Goal: Find specific page/section: Find specific page/section

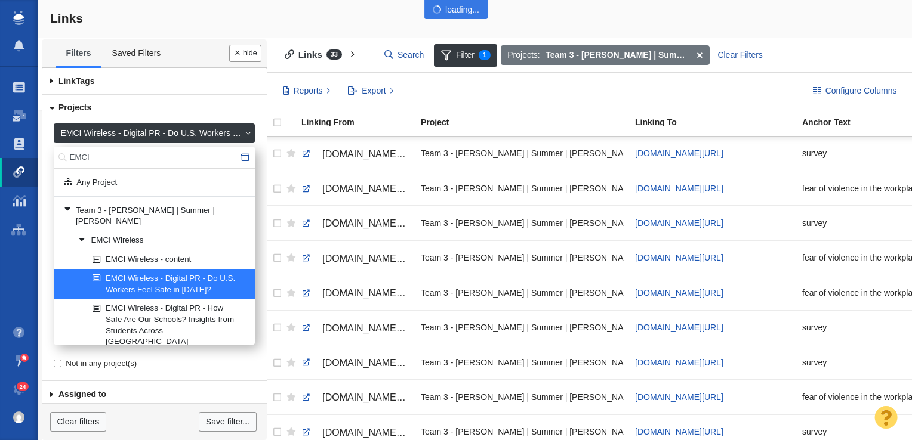
scroll to position [0, 532]
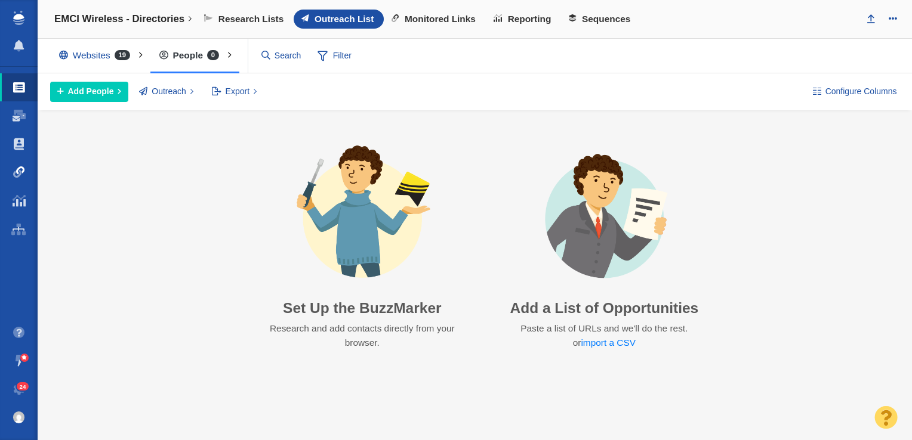
click at [20, 171] on span at bounding box center [19, 173] width 12 height 12
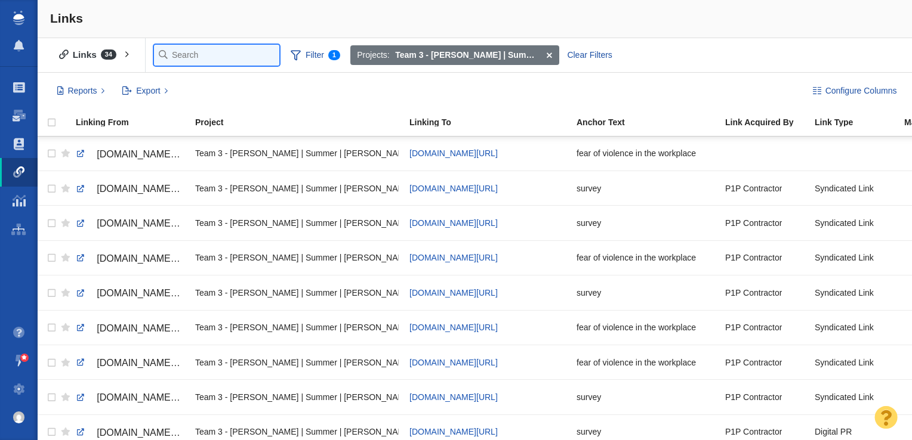
click at [180, 51] on input "text" at bounding box center [216, 55] width 125 height 21
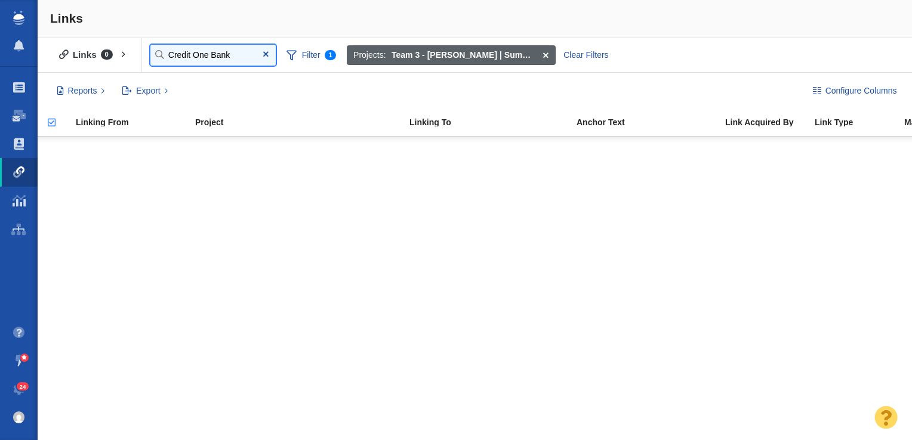
type input "Credit One Bank"
click at [545, 54] on span at bounding box center [546, 55] width 19 height 20
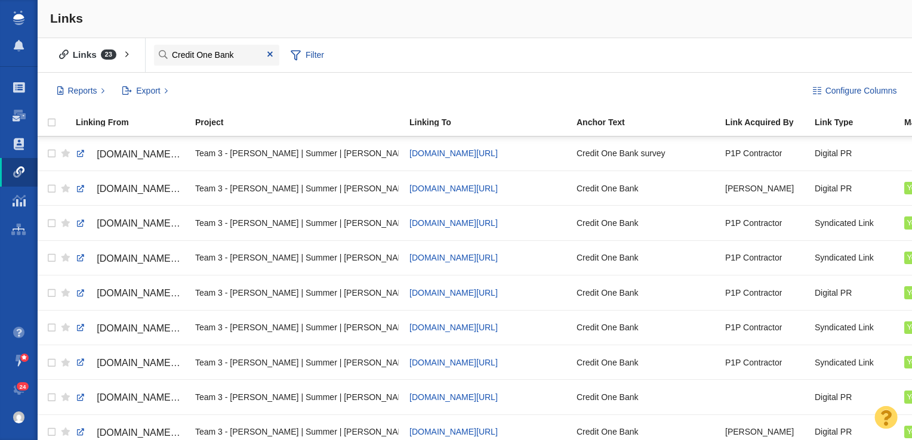
click at [19, 178] on link "Link Monitoring" at bounding box center [19, 172] width 38 height 29
click at [305, 51] on span "Filter" at bounding box center [307, 55] width 48 height 23
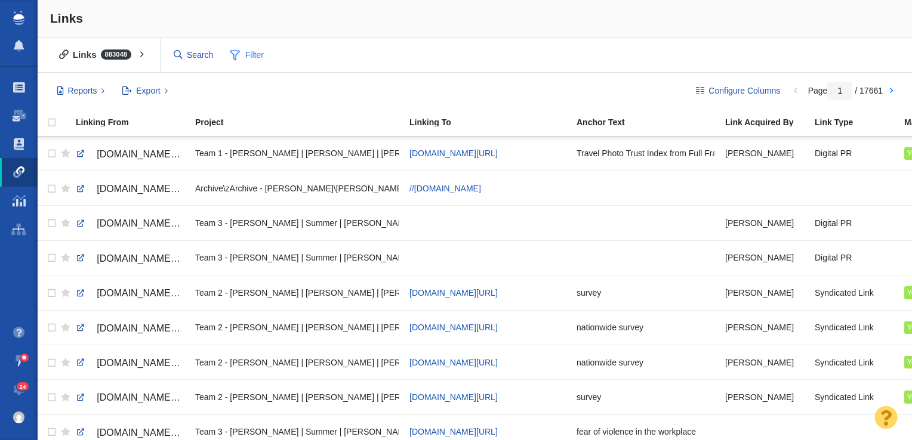
click at [252, 58] on span "Filter" at bounding box center [247, 55] width 48 height 23
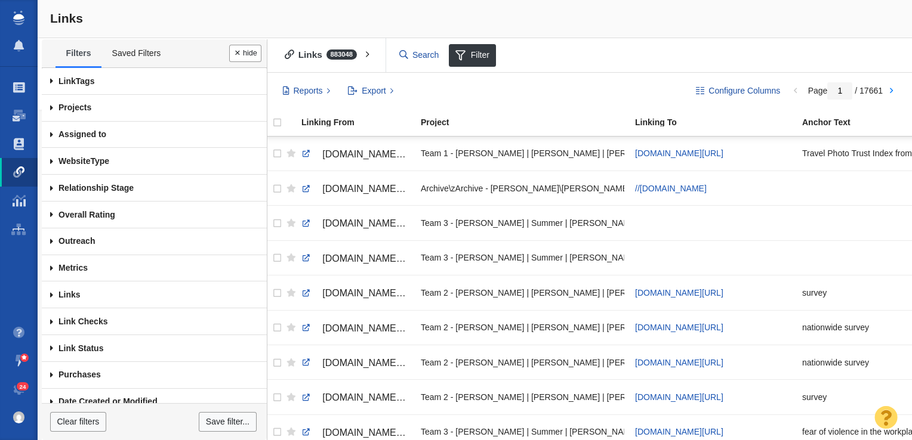
click at [48, 113] on span at bounding box center [52, 108] width 20 height 27
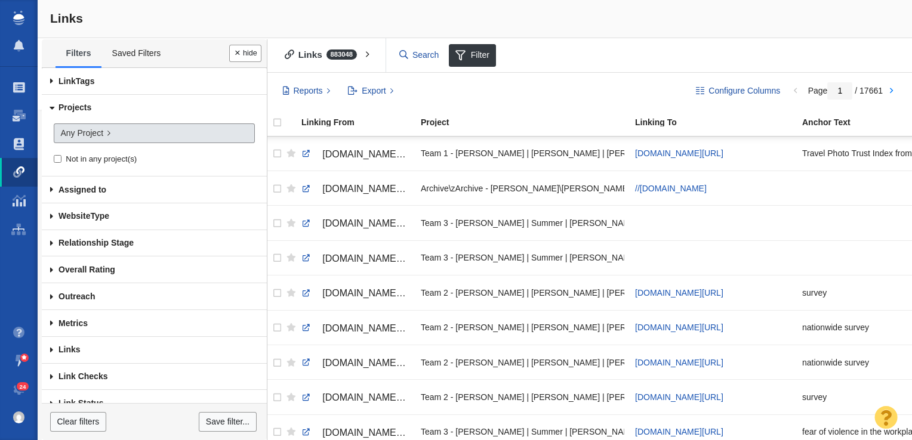
click at [87, 138] on span "Any Project" at bounding box center [81, 133] width 43 height 13
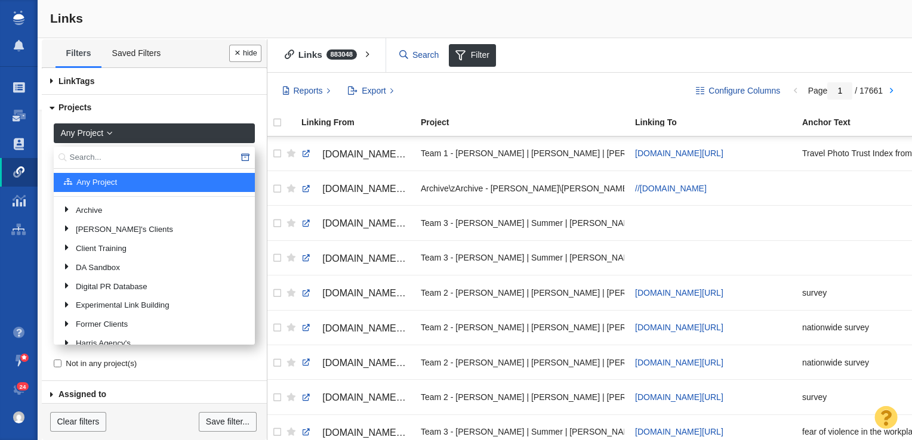
click at [115, 155] on input "text" at bounding box center [154, 158] width 201 height 22
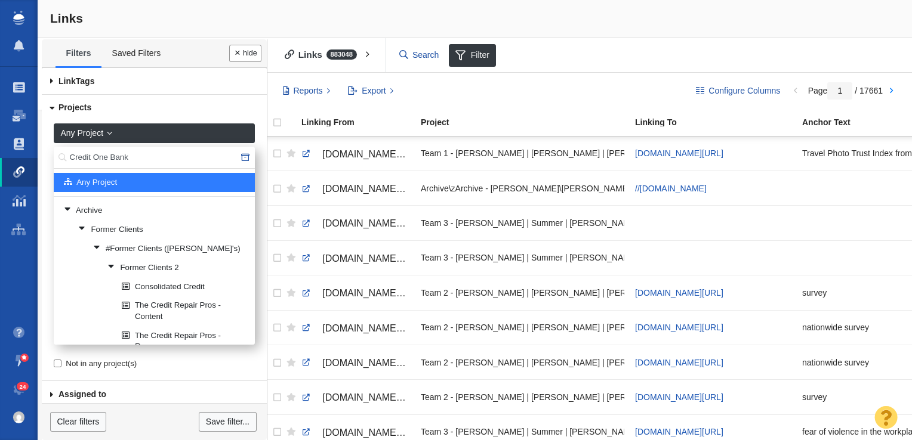
type input "Credit One Bank"
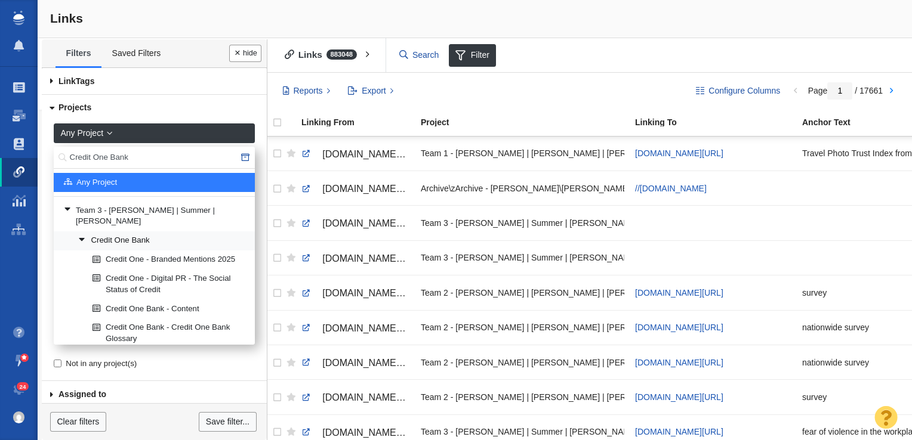
click at [119, 232] on link "Credit One Bank" at bounding box center [161, 241] width 173 height 18
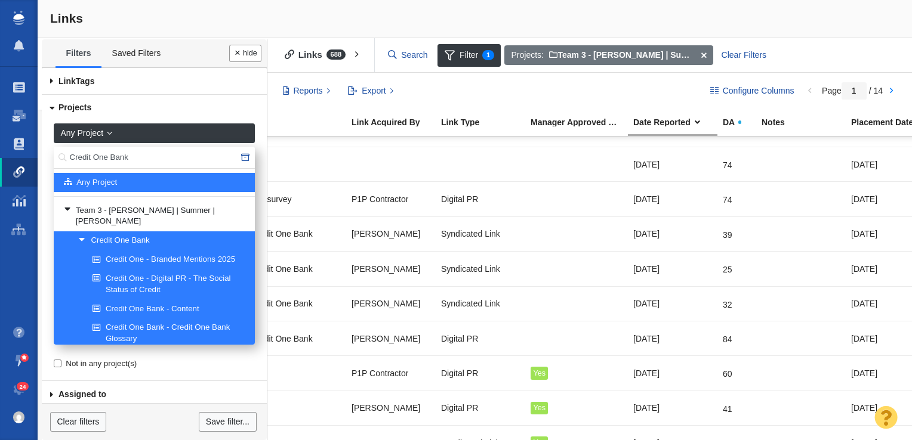
scroll to position [199, 599]
drag, startPoint x: 134, startPoint y: 156, endPoint x: 27, endPoint y: 153, distance: 106.3
click at [27, 153] on body "Projects Dashboard Websites People Link Monitoring Reports Projects Home Help C…" at bounding box center [456, 220] width 912 height 440
type input "EMCI"
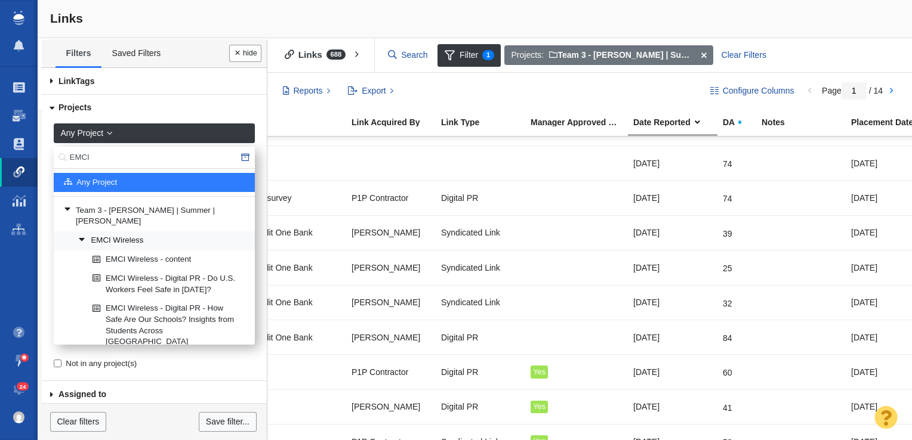
click at [115, 232] on link "EMCI Wireless" at bounding box center [161, 241] width 173 height 18
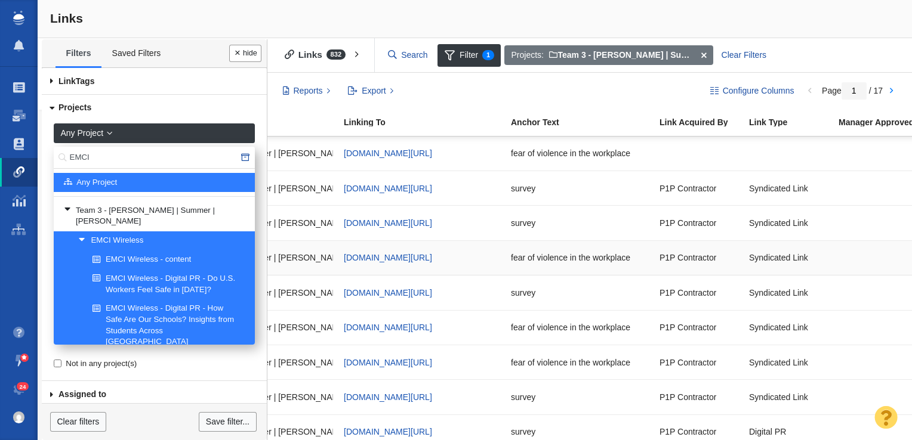
scroll to position [1, 291]
